Goal: Communication & Community: Ask a question

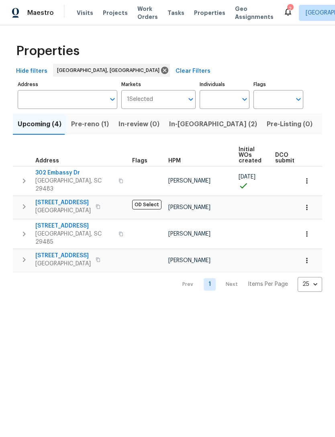
click at [185, 122] on span "In-reno (2)" at bounding box center [213, 123] width 88 height 11
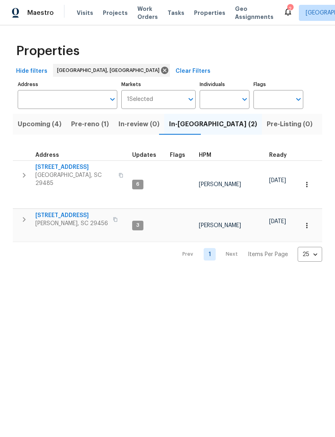
click at [69, 211] on span "[STREET_ADDRESS]" at bounding box center [71, 215] width 73 height 8
click at [309, 221] on icon "button" at bounding box center [307, 225] width 8 height 8
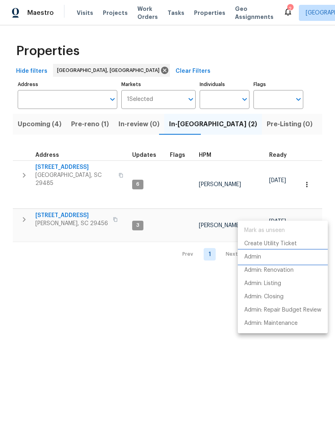
click at [257, 256] on p "Admin" at bounding box center [252, 257] width 17 height 8
click at [275, 7] on div at bounding box center [167, 218] width 335 height 437
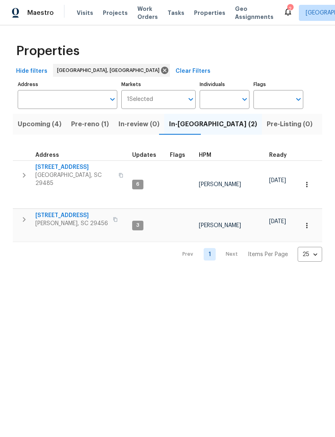
click at [285, 14] on icon at bounding box center [288, 12] width 6 height 8
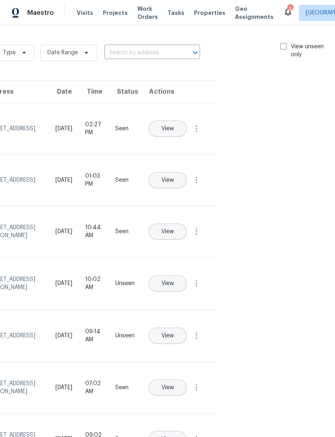
scroll to position [0, 90]
click at [284, 49] on span at bounding box center [284, 46] width 6 height 6
click at [284, 48] on input "View unseen only" at bounding box center [283, 45] width 5 height 5
checkbox input "true"
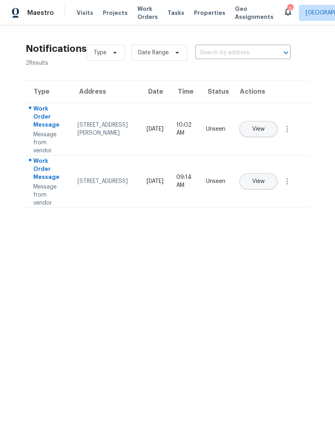
scroll to position [0, 0]
click at [265, 126] on span "View" at bounding box center [258, 129] width 12 height 6
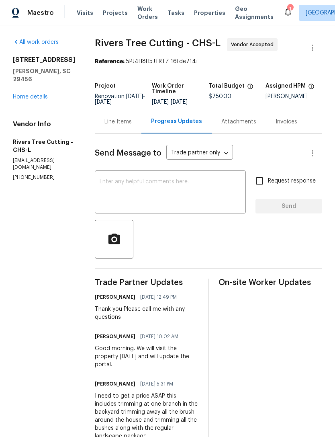
click at [285, 10] on icon at bounding box center [288, 12] width 6 height 8
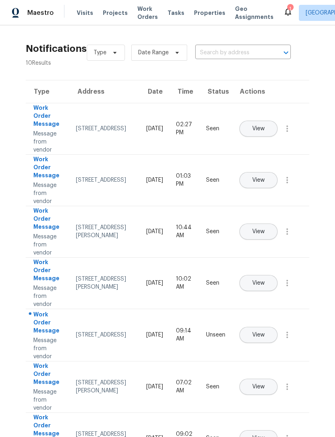
click at [194, 16] on span "Properties" at bounding box center [209, 13] width 31 height 8
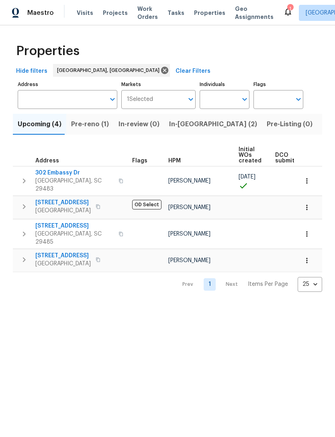
click at [176, 125] on span "In-reno (2)" at bounding box center [213, 123] width 88 height 11
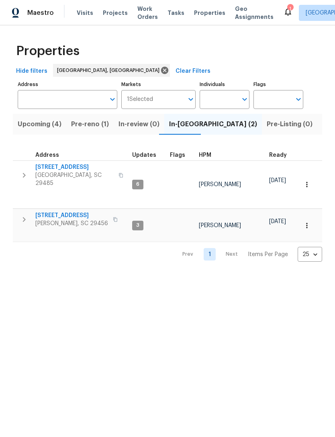
click at [78, 211] on span "[STREET_ADDRESS]" at bounding box center [71, 215] width 73 height 8
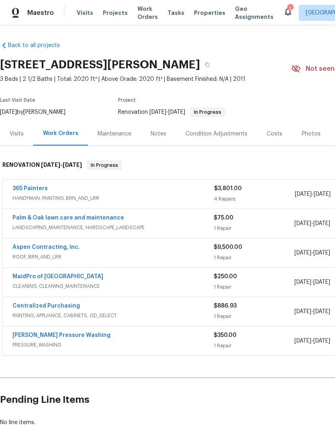
click at [64, 249] on link "Aspen Contracting, Inc." at bounding box center [45, 247] width 67 height 6
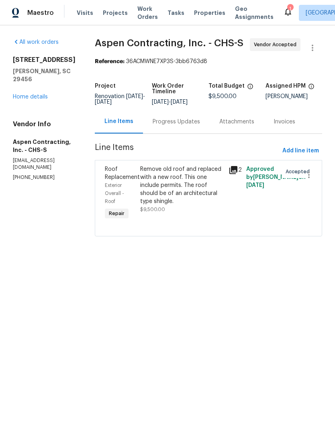
click at [205, 176] on div "Remove old roof and replaced with a new roof. This one include permits. The roo…" at bounding box center [182, 185] width 84 height 40
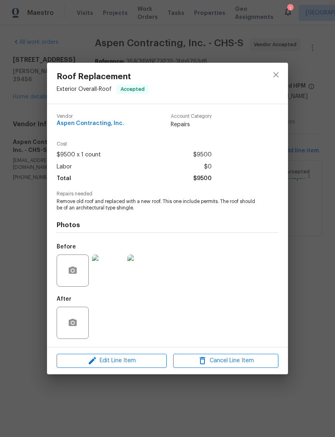
click at [221, 418] on div "Roof Replacement Exterior Overall - Roof Accepted Vendor Aspen Contracting, Inc…" at bounding box center [167, 218] width 335 height 437
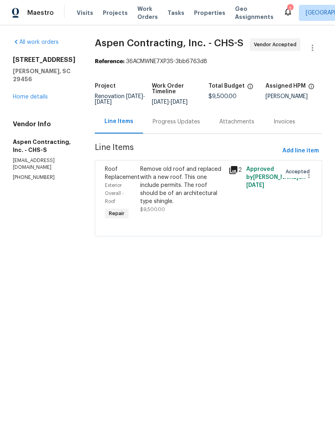
click at [185, 120] on div "Progress Updates" at bounding box center [176, 122] width 47 height 8
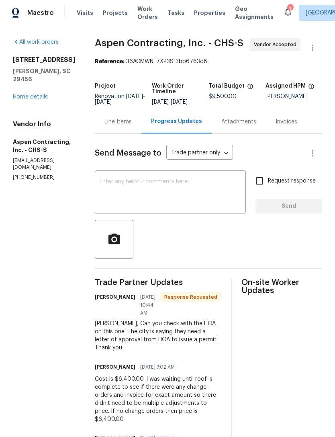
click at [178, 178] on div "x ​" at bounding box center [170, 192] width 151 height 41
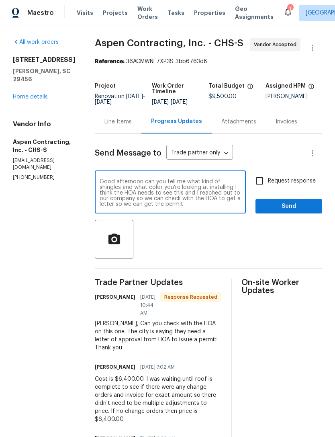
type textarea "Good afternoon can you tell me what kind of shingles and what color you’re look…"
click at [261, 187] on input "Request response" at bounding box center [259, 180] width 17 height 17
click at [261, 186] on input "Request response" at bounding box center [259, 180] width 17 height 17
click at [263, 180] on input "Request response" at bounding box center [259, 180] width 17 height 17
checkbox input "true"
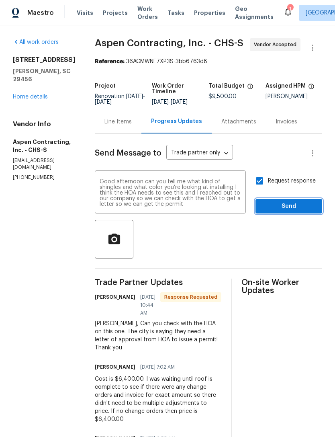
click at [291, 207] on span "Send" at bounding box center [289, 206] width 54 height 10
